Goal: Task Accomplishment & Management: Manage account settings

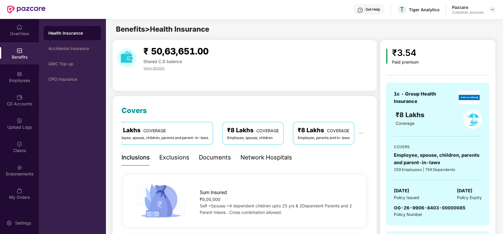
scroll to position [1684, 0]
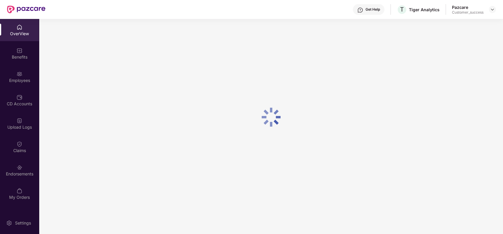
scroll to position [19, 0]
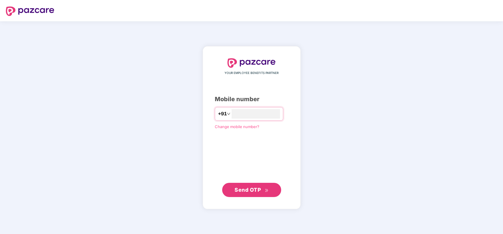
type input "**********"
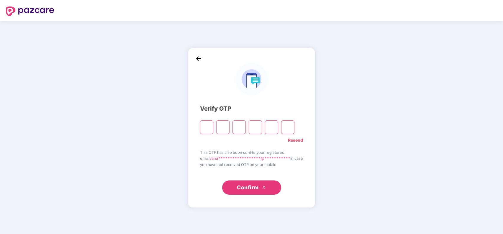
type input "*"
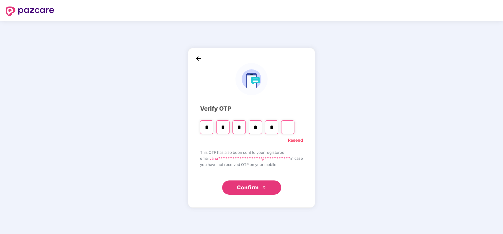
type input "*"
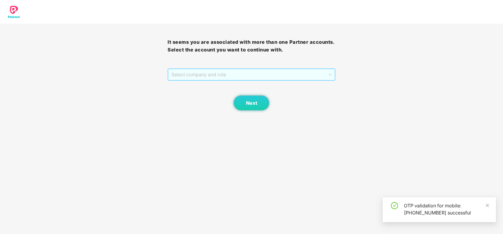
click at [285, 69] on span "Select company and role" at bounding box center [252, 74] width 160 height 11
click at [279, 84] on div "Pazcare - CUSTOMER_SUCCESS" at bounding box center [252, 86] width 161 height 6
click at [249, 97] on button "Next" at bounding box center [251, 102] width 35 height 15
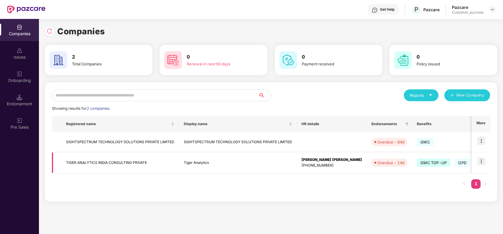
click at [484, 159] on img at bounding box center [481, 161] width 8 height 8
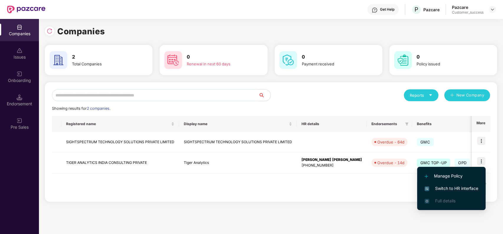
click at [459, 184] on li "Switch to HR interface" at bounding box center [452, 188] width 69 height 12
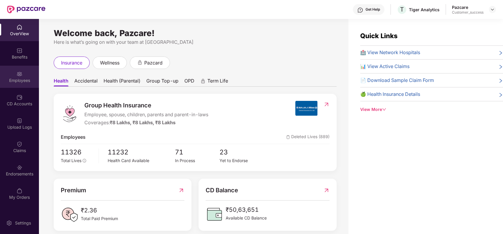
click at [27, 79] on div "Employees" at bounding box center [19, 80] width 39 height 6
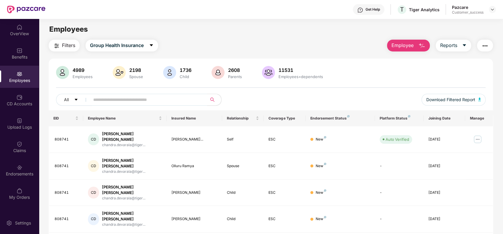
click at [114, 96] on input "text" at bounding box center [146, 99] width 106 height 9
paste input "**********"
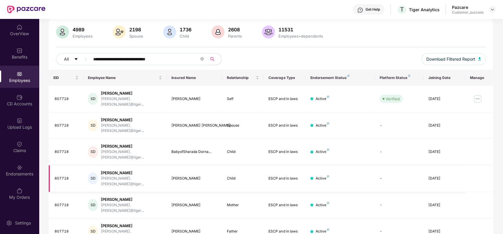
scroll to position [43, 0]
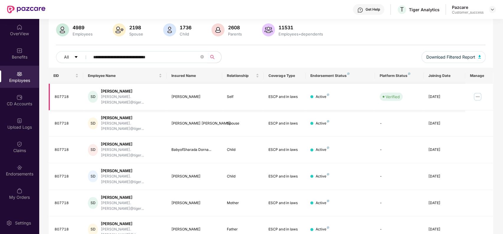
type input "**********"
click at [479, 92] on img at bounding box center [477, 96] width 9 height 9
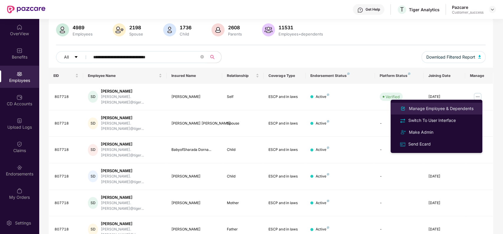
click at [456, 105] on div "Manage Employee & Dependents" at bounding box center [441, 108] width 67 height 6
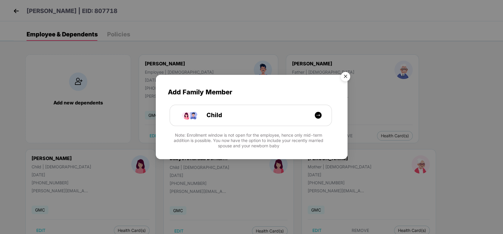
click at [345, 74] on img "Close" at bounding box center [346, 77] width 17 height 17
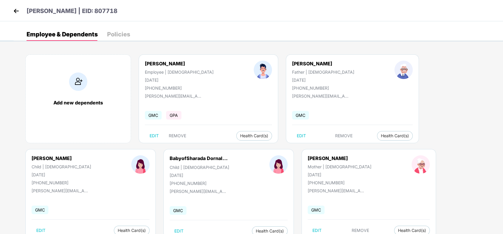
scroll to position [19, 0]
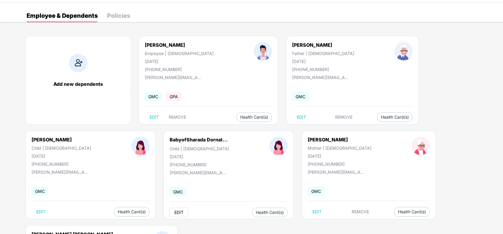
click at [175, 210] on span "EDIT" at bounding box center [179, 212] width 9 height 5
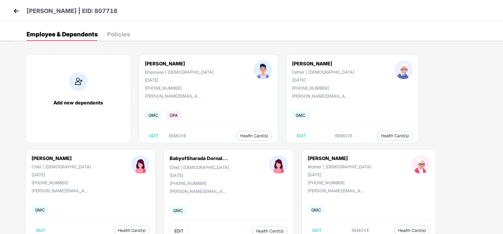
select select "*****"
select select "******"
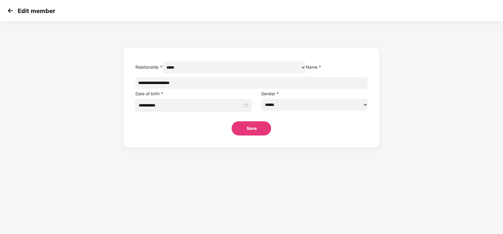
click at [241, 89] on input "**********" at bounding box center [252, 83] width 233 height 12
click at [211, 89] on input "**********" at bounding box center [252, 83] width 233 height 12
drag, startPoint x: 211, startPoint y: 95, endPoint x: 170, endPoint y: 97, distance: 41.4
click at [170, 97] on form "**********" at bounding box center [252, 97] width 256 height 99
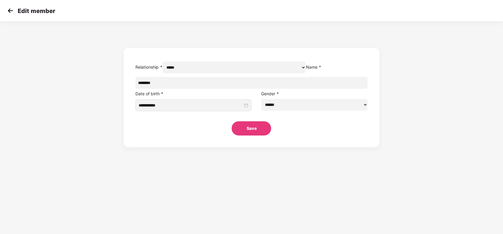
paste input "*********"
type input "**********"
click at [255, 135] on button "Save" at bounding box center [252, 128] width 40 height 14
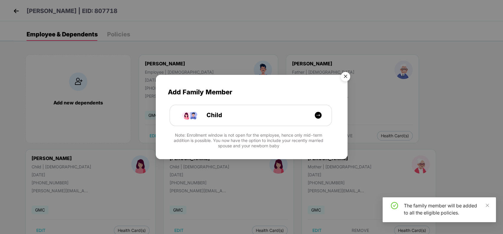
click at [344, 74] on img "Close" at bounding box center [346, 77] width 17 height 17
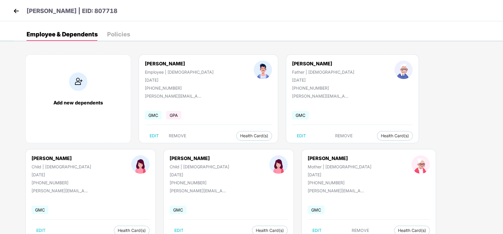
click at [13, 8] on img at bounding box center [16, 10] width 9 height 9
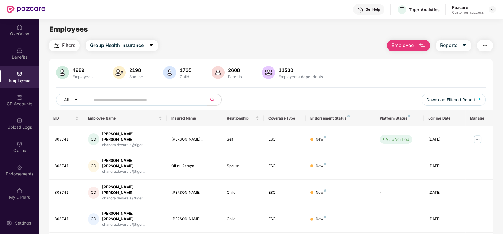
click at [128, 99] on input "text" at bounding box center [146, 99] width 106 height 9
paste input "**********"
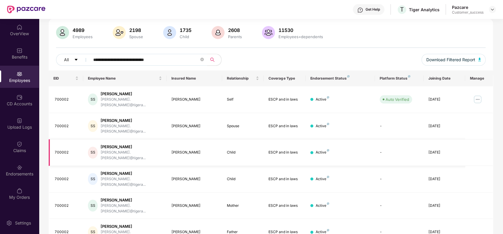
scroll to position [64, 0]
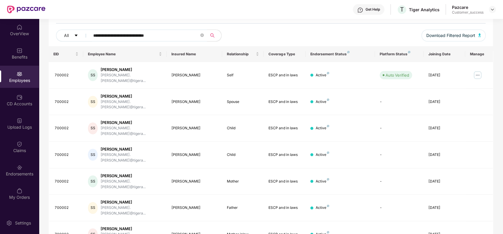
type input "**********"
click at [490, 11] on div at bounding box center [492, 9] width 7 height 7
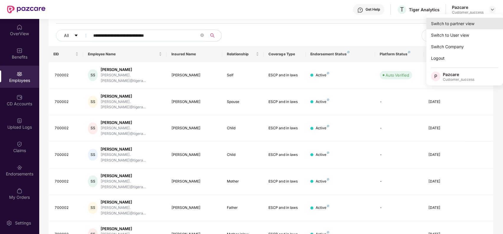
click at [471, 26] on div "Switch to partner view" at bounding box center [465, 24] width 77 height 12
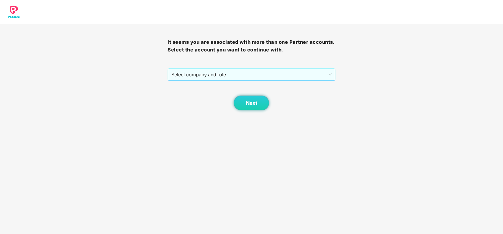
click at [298, 68] on div "Select company and role" at bounding box center [252, 74] width 168 height 12
click at [286, 76] on span "Select company and role" at bounding box center [252, 74] width 160 height 11
click at [283, 87] on div "Pazcare - CUSTOMER_SUCCESS" at bounding box center [252, 86] width 161 height 6
click at [250, 99] on button "Next" at bounding box center [251, 102] width 35 height 15
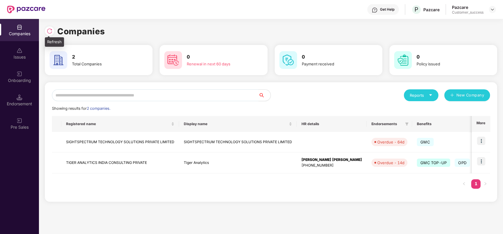
click at [51, 30] on img at bounding box center [50, 31] width 6 height 6
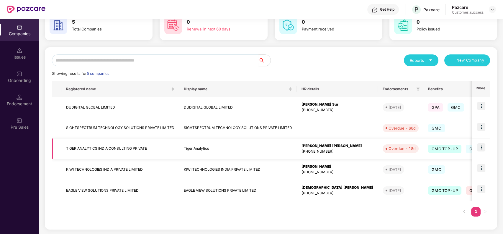
scroll to position [34, 0]
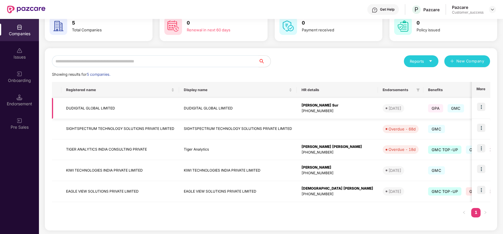
click at [482, 107] on img at bounding box center [481, 106] width 8 height 8
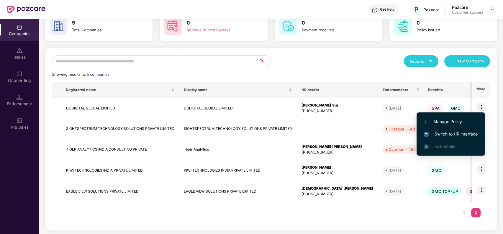
click at [446, 131] on span "Switch to HR interface" at bounding box center [451, 134] width 54 height 6
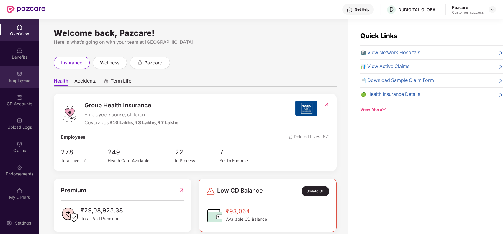
click at [22, 77] on div "Employees" at bounding box center [19, 77] width 39 height 22
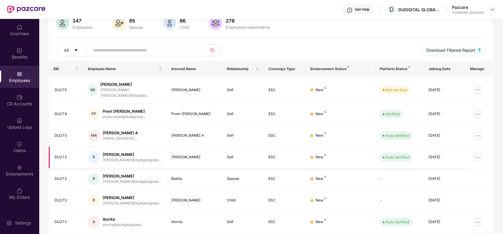
scroll to position [52, 0]
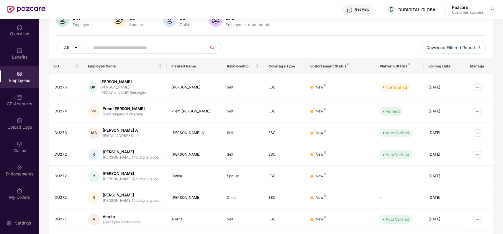
click at [166, 45] on input "text" at bounding box center [146, 47] width 106 height 9
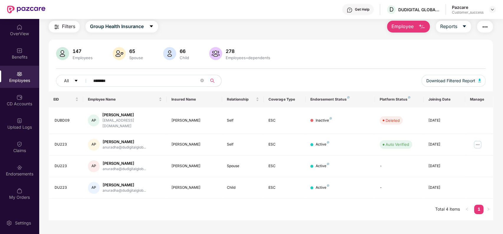
scroll to position [19, 0]
type input "********"
click at [475, 140] on img at bounding box center [477, 144] width 9 height 9
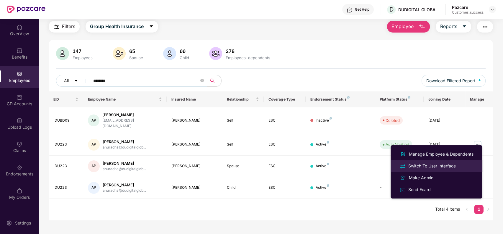
click at [449, 165] on div "Switch To User Interface" at bounding box center [432, 165] width 50 height 6
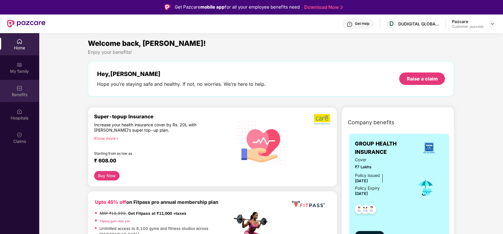
click at [16, 81] on div "Benefits" at bounding box center [19, 91] width 39 height 22
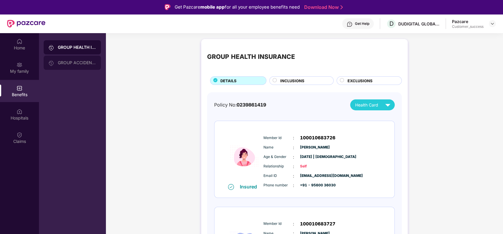
click at [77, 60] on div "GROUP ACCIDENTAL INSURANCE" at bounding box center [77, 62] width 38 height 5
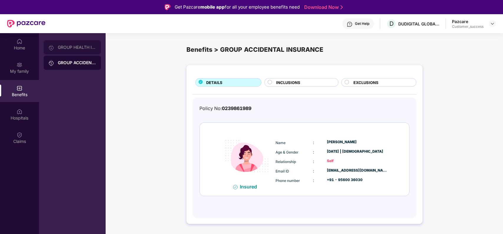
click at [81, 53] on div "GROUP HEALTH INSURANCE" at bounding box center [72, 47] width 57 height 14
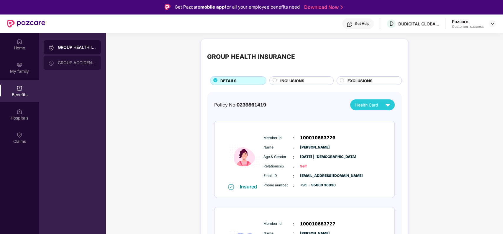
click at [81, 62] on div "GROUP ACCIDENTAL INSURANCE" at bounding box center [77, 62] width 38 height 5
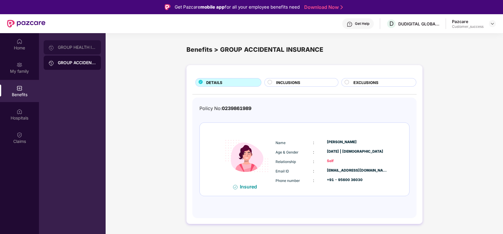
click at [73, 40] on div "GROUP HEALTH INSURANCE" at bounding box center [72, 47] width 57 height 14
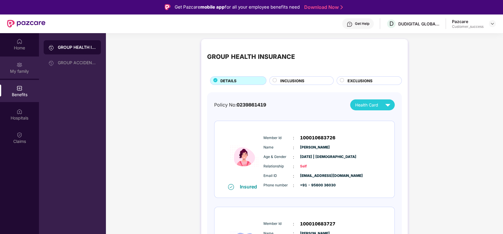
click at [22, 72] on div "My family" at bounding box center [19, 71] width 39 height 6
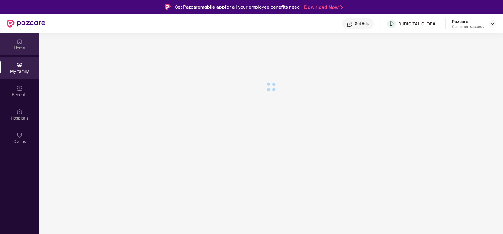
click at [21, 52] on div "Home" at bounding box center [19, 44] width 39 height 22
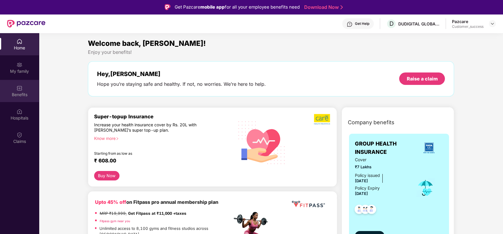
click at [20, 93] on div "Benefits" at bounding box center [19, 95] width 39 height 6
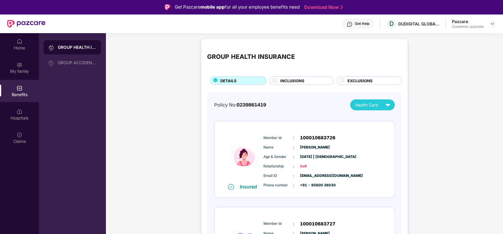
click at [310, 84] on div "INCLUSIONS" at bounding box center [304, 81] width 53 height 7
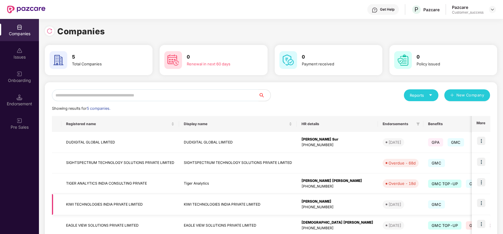
scroll to position [35, 0]
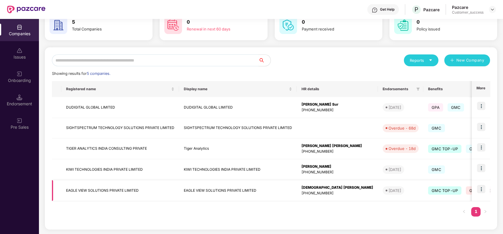
click at [482, 187] on img at bounding box center [481, 189] width 8 height 8
click at [436, 212] on div "Registered name Display name HR details Endorsements Benefits Earliest Renewal …" at bounding box center [271, 151] width 438 height 141
click at [485, 164] on img at bounding box center [481, 168] width 8 height 8
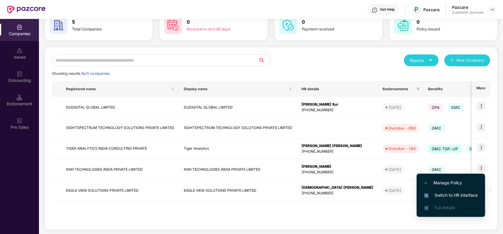
click at [454, 194] on span "Switch to HR interface" at bounding box center [451, 195] width 54 height 6
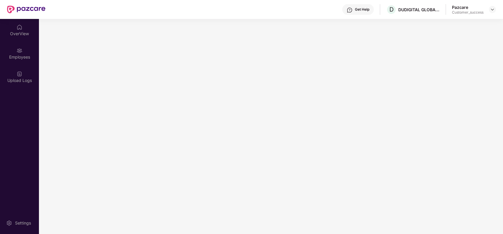
click at [454, 194] on main at bounding box center [271, 126] width 464 height 215
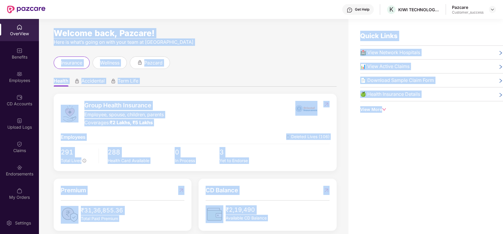
click at [263, 63] on div "insurance wellness pazcard" at bounding box center [195, 62] width 283 height 12
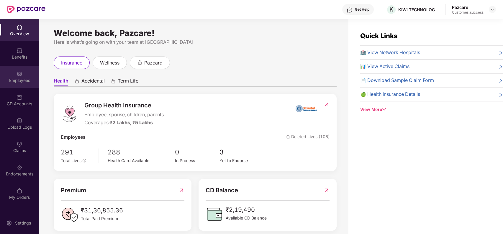
click at [15, 78] on div "Employees" at bounding box center [19, 80] width 39 height 6
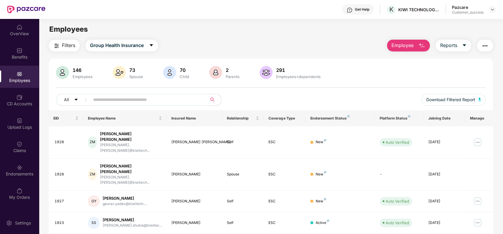
click at [115, 103] on input "text" at bounding box center [146, 99] width 106 height 9
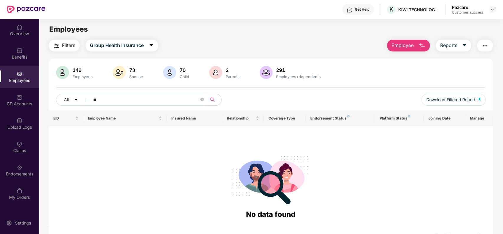
type input "*"
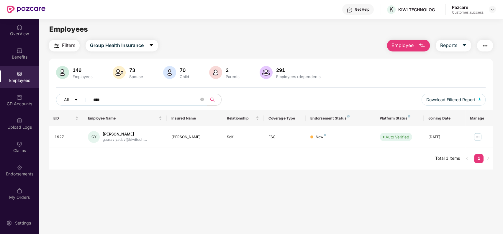
type input "****"
click at [410, 42] on span "Employee" at bounding box center [403, 45] width 22 height 7
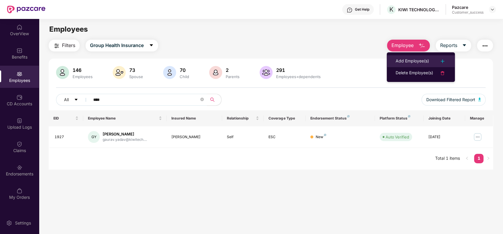
click at [412, 58] on div "Add Employee(s)" at bounding box center [412, 61] width 33 height 7
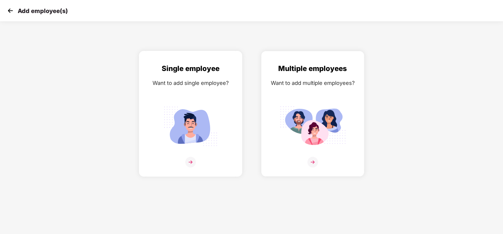
click at [186, 89] on div "Single employee Want to add single employee?" at bounding box center [190, 119] width 91 height 112
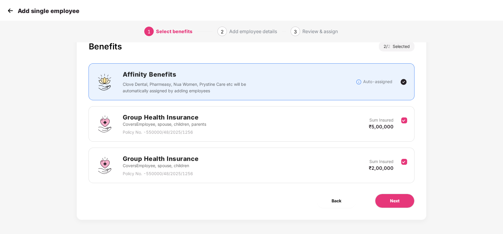
scroll to position [0, 0]
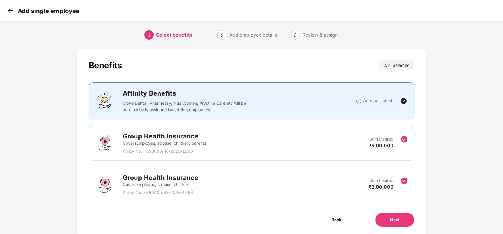
click at [6, 11] on img at bounding box center [10, 10] width 9 height 9
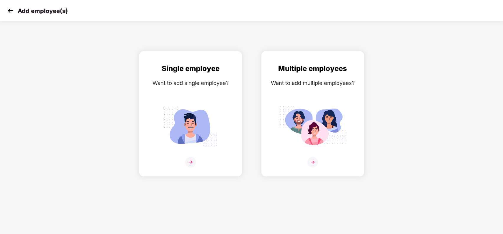
click at [6, 11] on img at bounding box center [10, 10] width 9 height 9
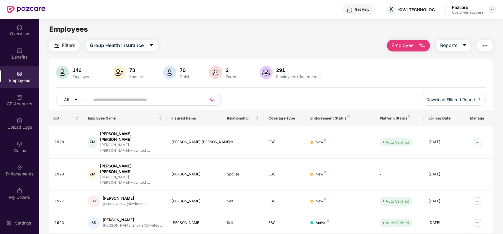
click at [493, 10] on img at bounding box center [492, 9] width 5 height 5
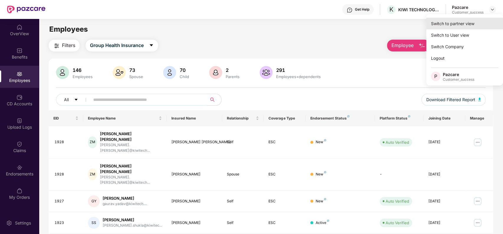
click at [468, 26] on div "Switch to partner view" at bounding box center [465, 24] width 77 height 12
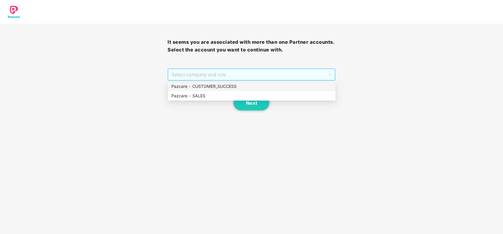
click at [286, 70] on span "Select company and role" at bounding box center [252, 74] width 160 height 11
click at [261, 89] on div "Pazcare - CUSTOMER_SUCCESS" at bounding box center [252, 86] width 161 height 6
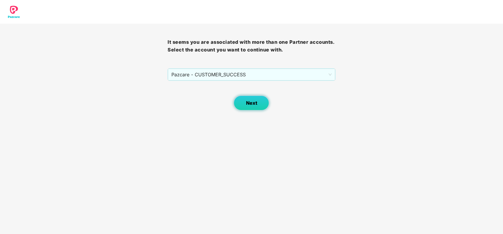
click at [256, 102] on span "Next" at bounding box center [251, 103] width 11 height 6
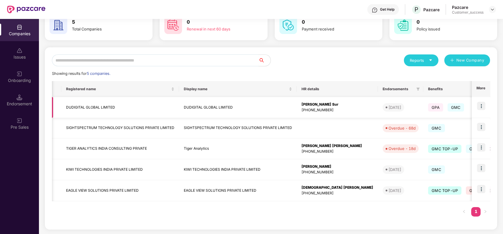
scroll to position [0, 206]
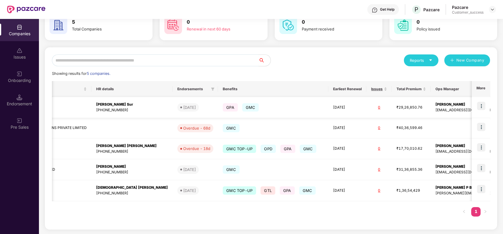
click at [486, 105] on td at bounding box center [481, 107] width 18 height 21
click at [483, 105] on img at bounding box center [481, 106] width 8 height 8
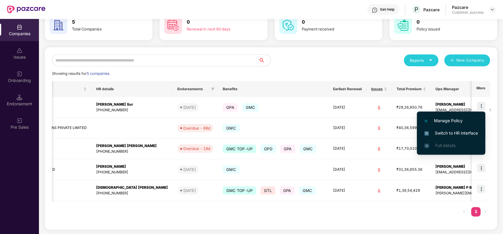
click at [456, 129] on li "Switch to HR interface" at bounding box center [451, 133] width 69 height 12
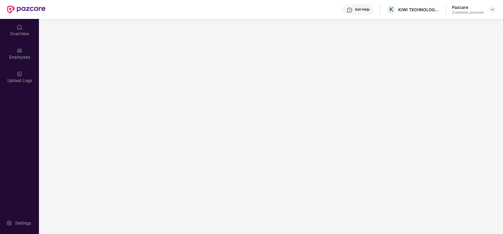
scroll to position [0, 0]
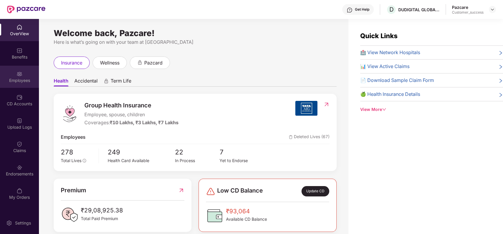
click at [16, 76] on div "Employees" at bounding box center [19, 77] width 39 height 22
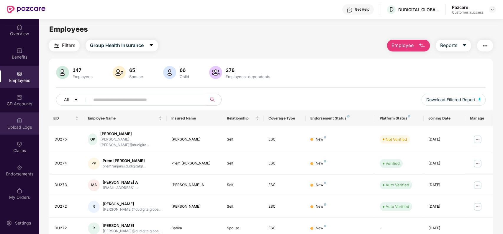
click at [21, 119] on img at bounding box center [20, 121] width 6 height 6
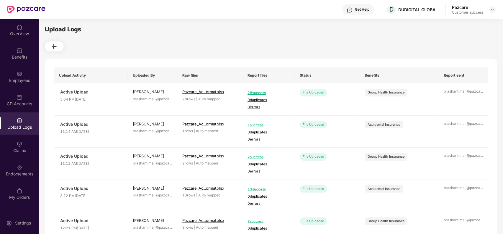
drag, startPoint x: 121, startPoint y: 108, endPoint x: 233, endPoint y: 38, distance: 132.2
click at [233, 38] on div "Upload Logs Upload Activity Uploaded By Raw files Report files Status Benefits …" at bounding box center [271, 125] width 452 height 201
click at [23, 72] on div "Employees" at bounding box center [19, 77] width 39 height 22
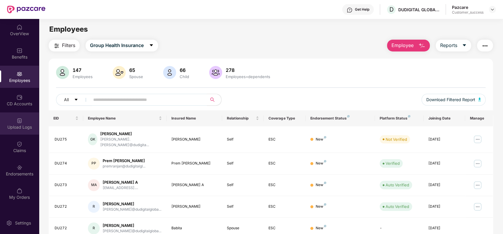
click at [25, 120] on div "Upload Logs" at bounding box center [19, 123] width 39 height 22
